Goal: Task Accomplishment & Management: Manage account settings

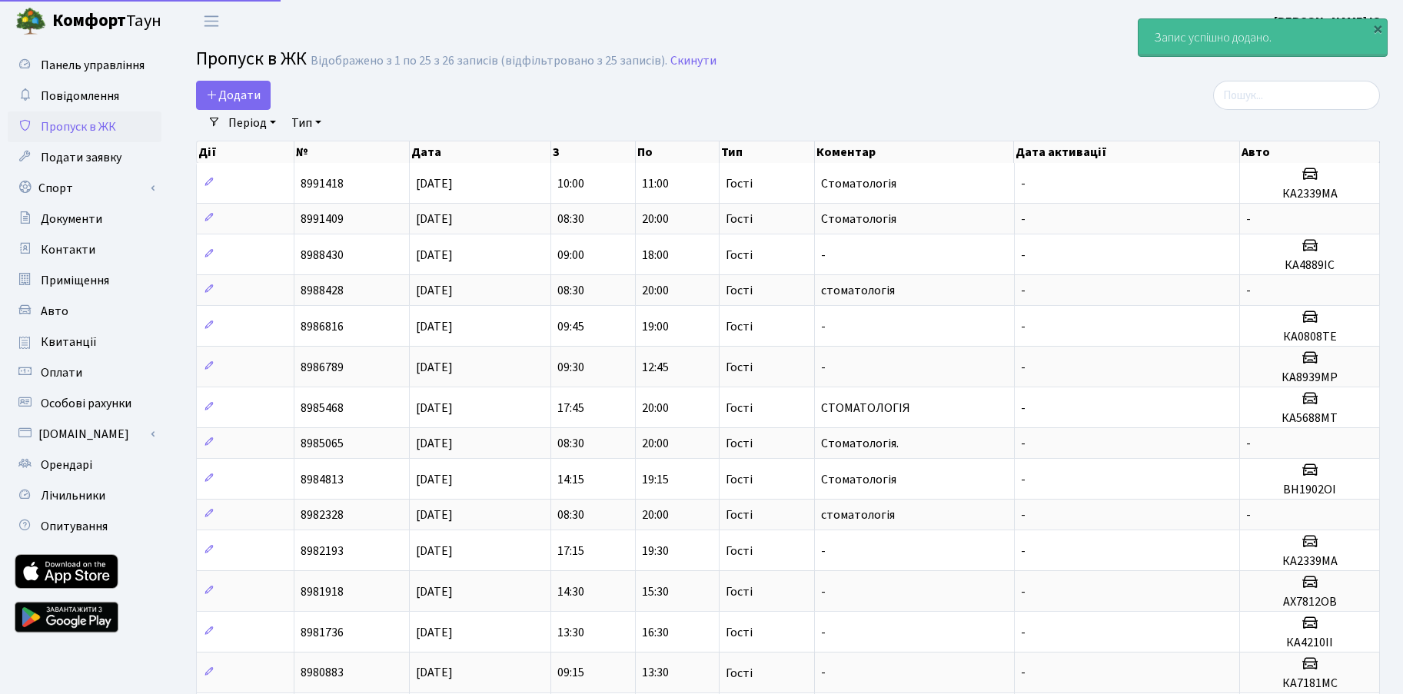
select select "25"
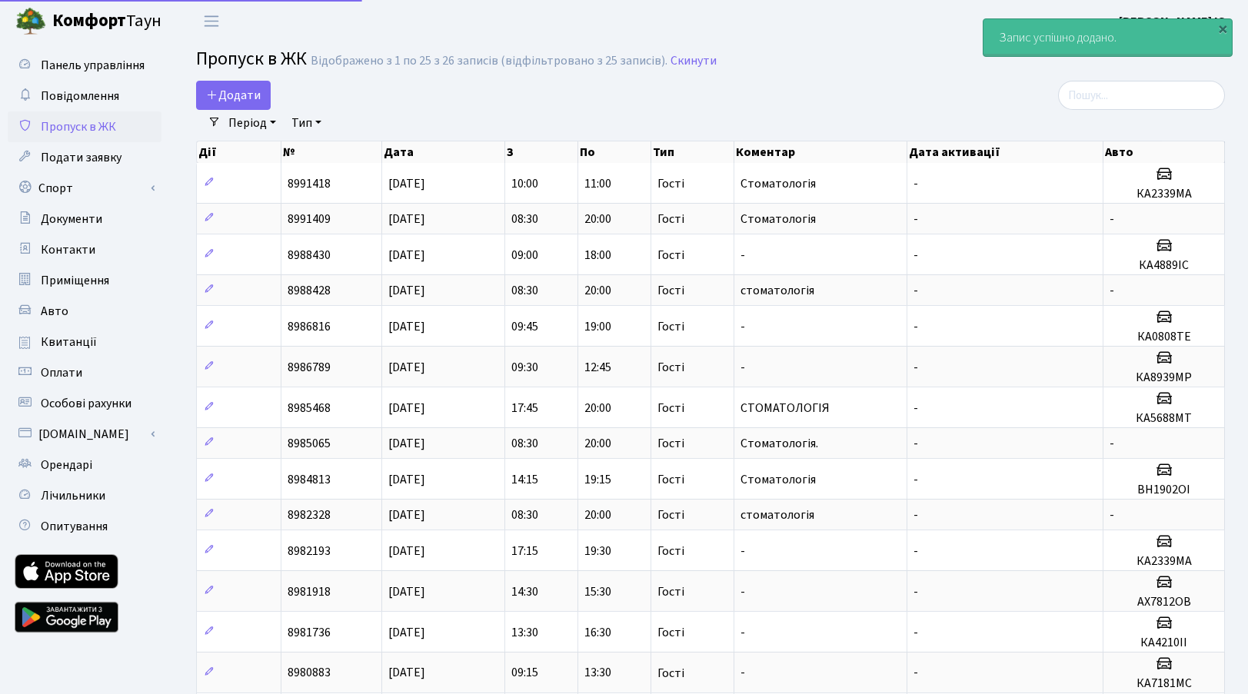
select select "25"
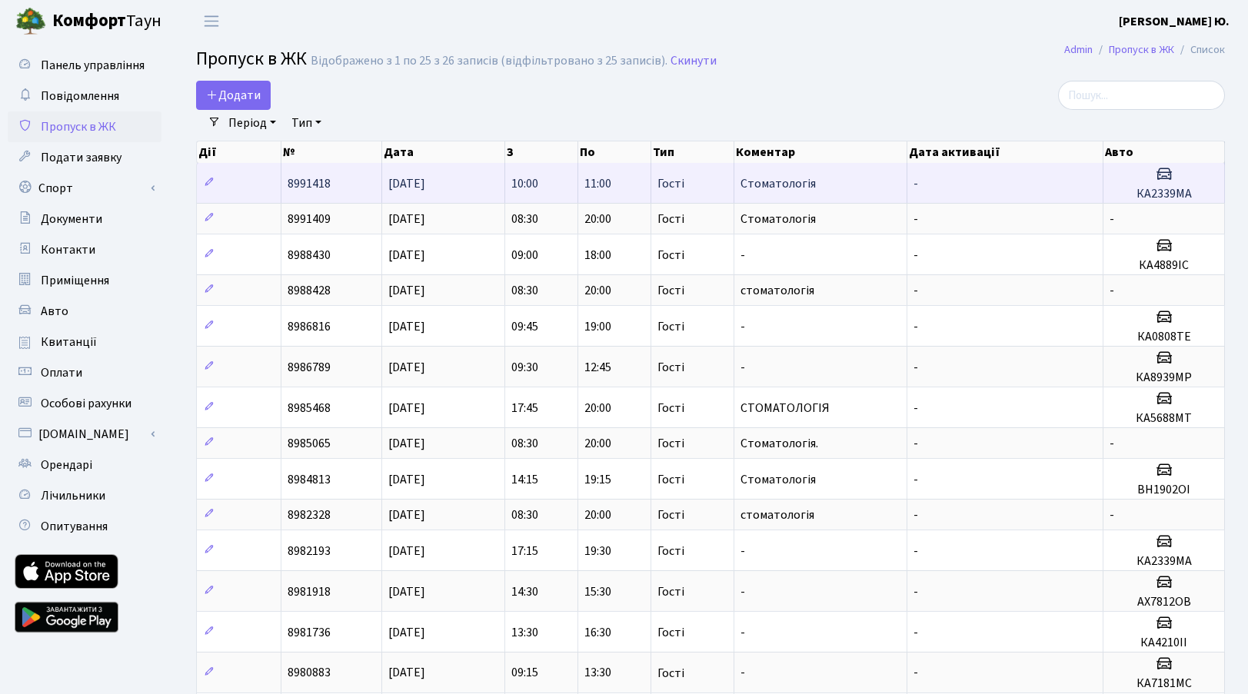
click at [1127, 197] on h5 "КА2339МА" at bounding box center [1164, 194] width 108 height 15
click at [466, 190] on td "[DATE]" at bounding box center [443, 183] width 123 height 40
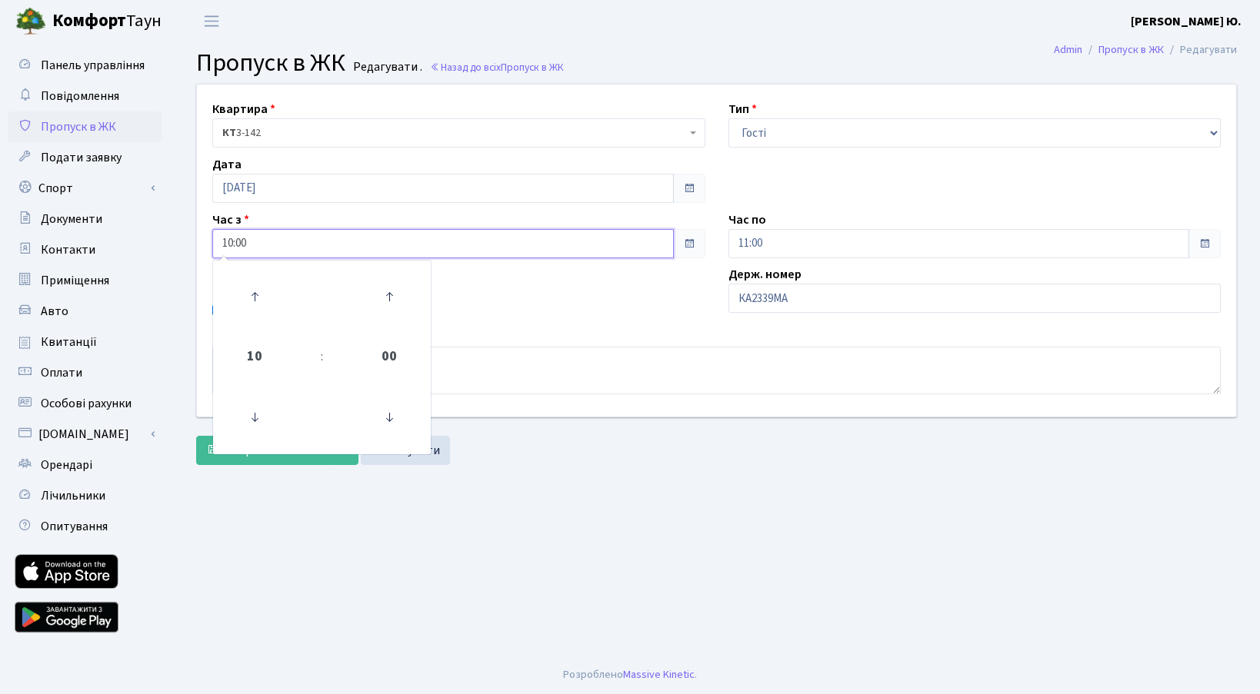
click at [309, 245] on input "10:00" at bounding box center [442, 243] width 461 height 29
click at [265, 407] on icon at bounding box center [255, 418] width 42 height 42
type input "09:00"
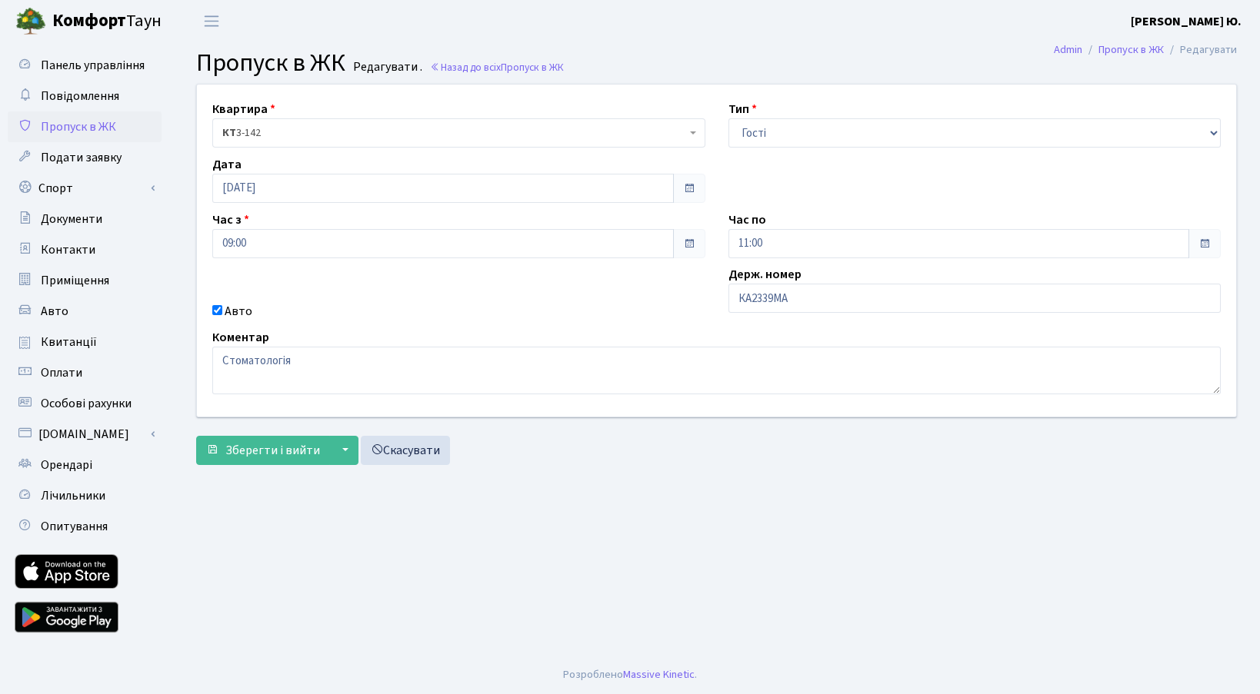
click at [476, 344] on div "Коментар Стоматологія" at bounding box center [716, 361] width 1031 height 66
click at [278, 454] on span "Зберегти і вийти" at bounding box center [272, 450] width 95 height 17
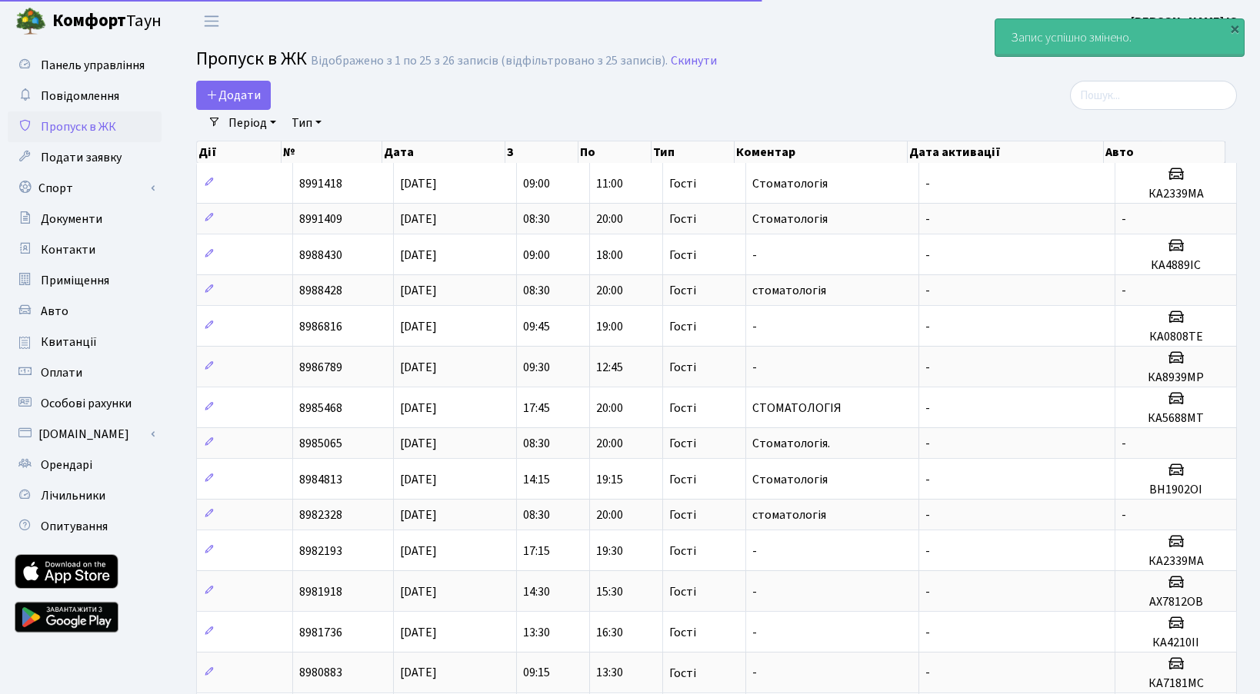
select select "25"
